Goal: Information Seeking & Learning: Learn about a topic

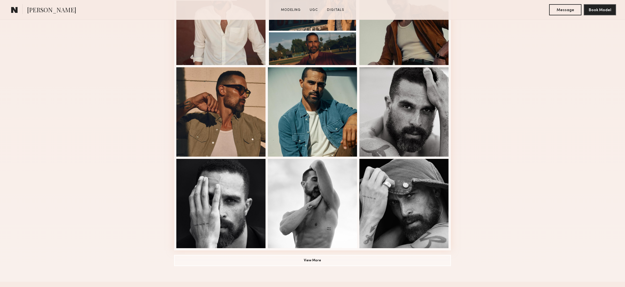
scroll to position [282, 0]
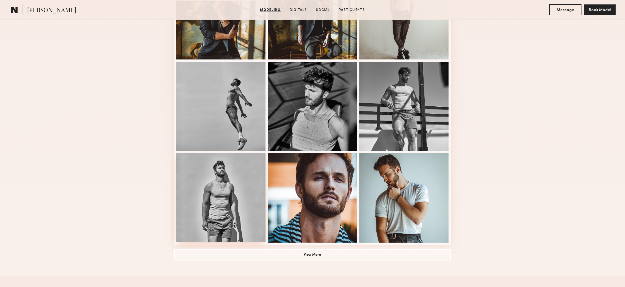
scroll to position [289, 0]
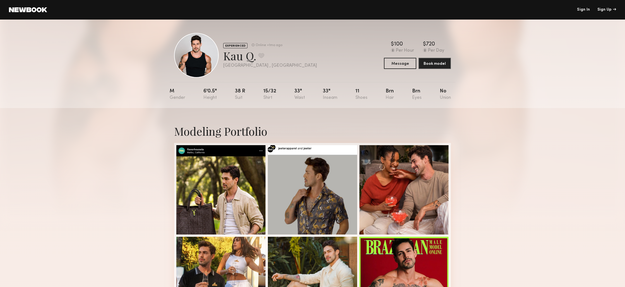
click at [200, 66] on div at bounding box center [196, 55] width 45 height 45
click at [223, 191] on div at bounding box center [220, 188] width 89 height 89
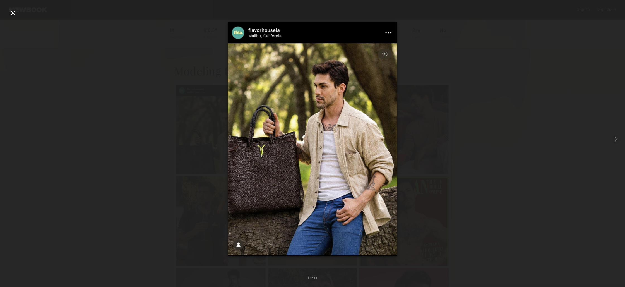
scroll to position [483, 0]
click at [435, 110] on div at bounding box center [312, 139] width 625 height 260
click at [12, 11] on div at bounding box center [12, 12] width 9 height 9
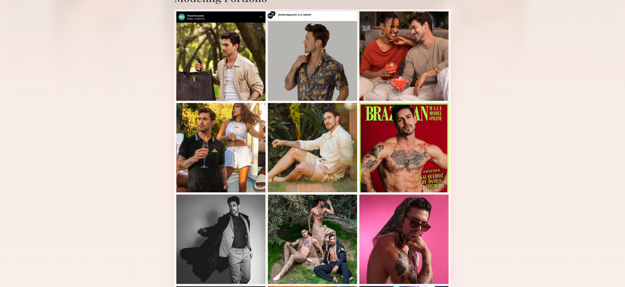
scroll to position [0, 0]
